Goal: Task Accomplishment & Management: Use online tool/utility

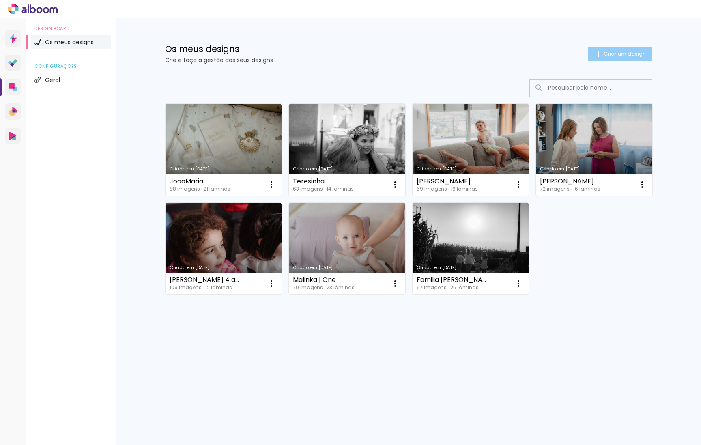
click at [626, 56] on span "Criar um design" at bounding box center [625, 53] width 42 height 5
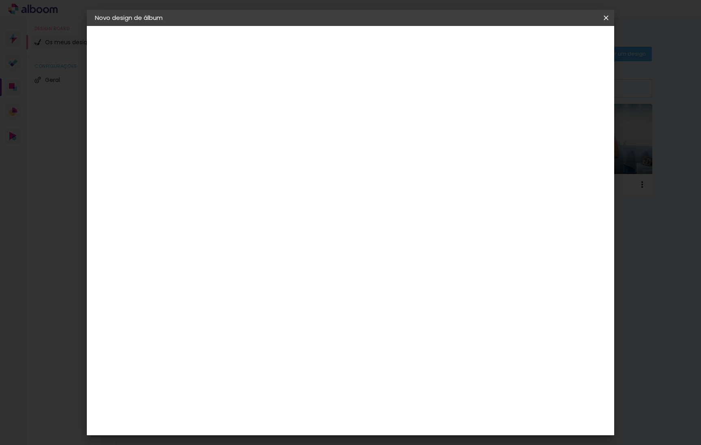
click at [228, 115] on div at bounding box center [228, 115] width 0 height 1
type input "BaneditaBatismo"
type paper-input "BaneditaBatismo"
click at [0, 0] on slot "Avançar" at bounding box center [0, 0] width 0 height 0
click at [252, 213] on div "Floricolor" at bounding box center [237, 213] width 30 height 6
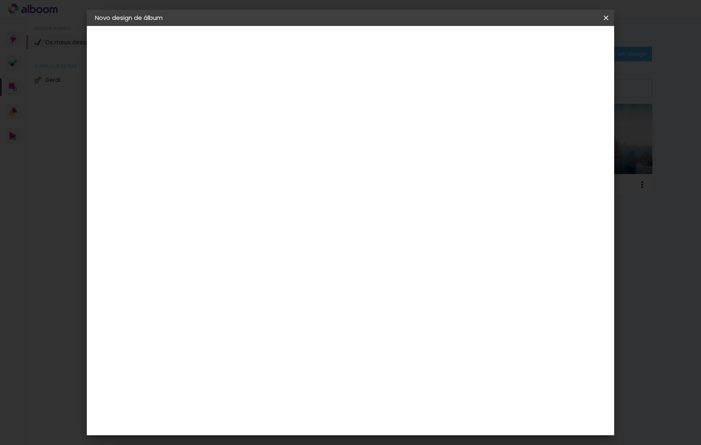
click at [0, 0] on slot "Avançar" at bounding box center [0, 0] width 0 height 0
click at [259, 138] on input "text" at bounding box center [244, 141] width 32 height 13
click at [441, 137] on paper-item "Album" at bounding box center [403, 135] width 162 height 16
type input "Album"
click at [312, 285] on span "25 × 25 cm" at bounding box center [297, 293] width 30 height 17
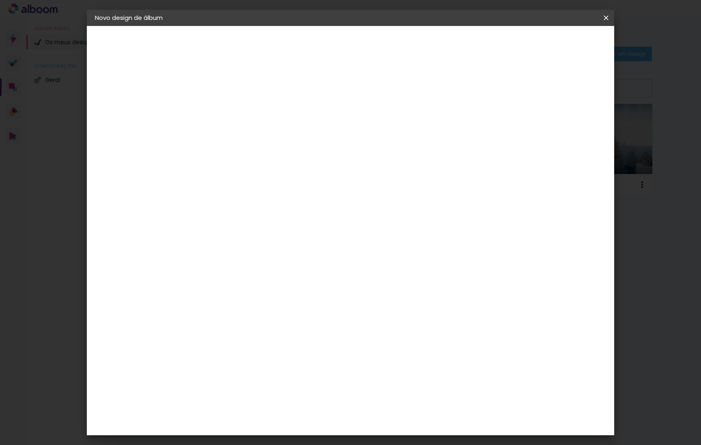
click at [372, 29] on header "Modelo Escolha o modelo do álbum. Voltar Avançar" at bounding box center [282, 50] width 180 height 48
click at [0, 0] on slot "Avançar" at bounding box center [0, 0] width 0 height 0
click at [562, 41] on span "Iniciar design" at bounding box center [543, 43] width 37 height 6
